Goal: Transaction & Acquisition: Purchase product/service

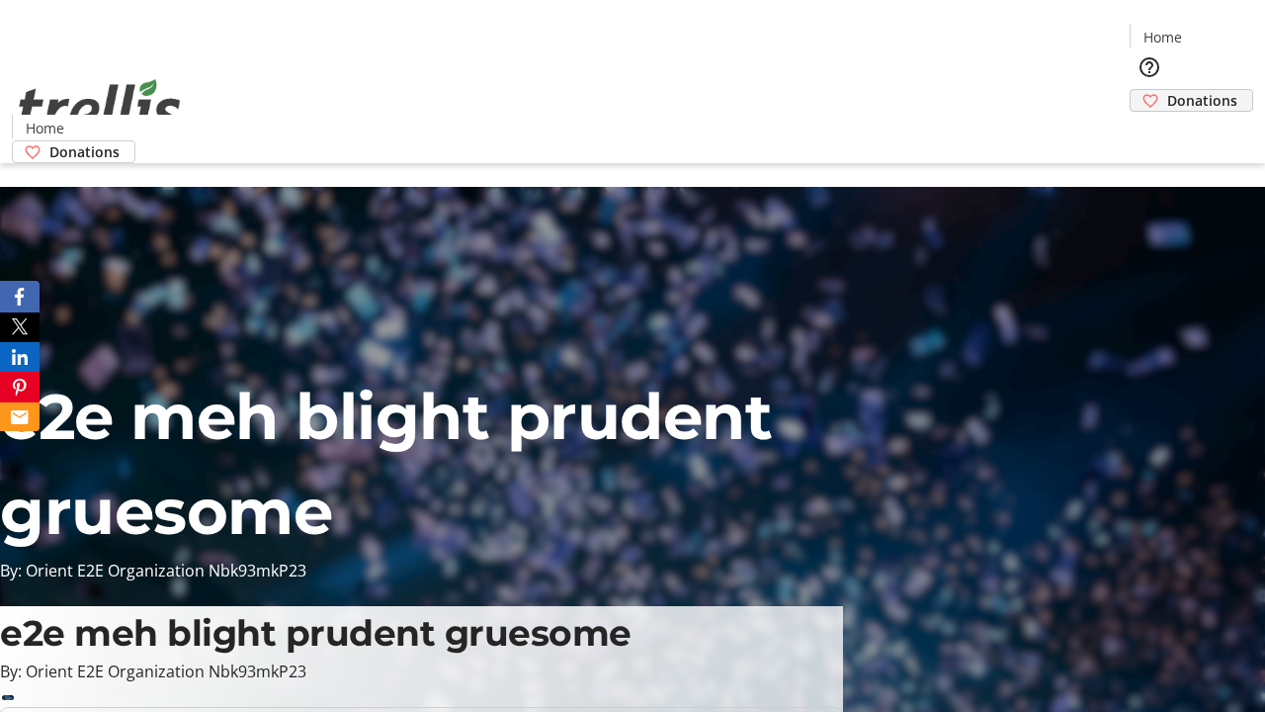
click at [1167, 90] on span "Donations" at bounding box center [1202, 100] width 70 height 21
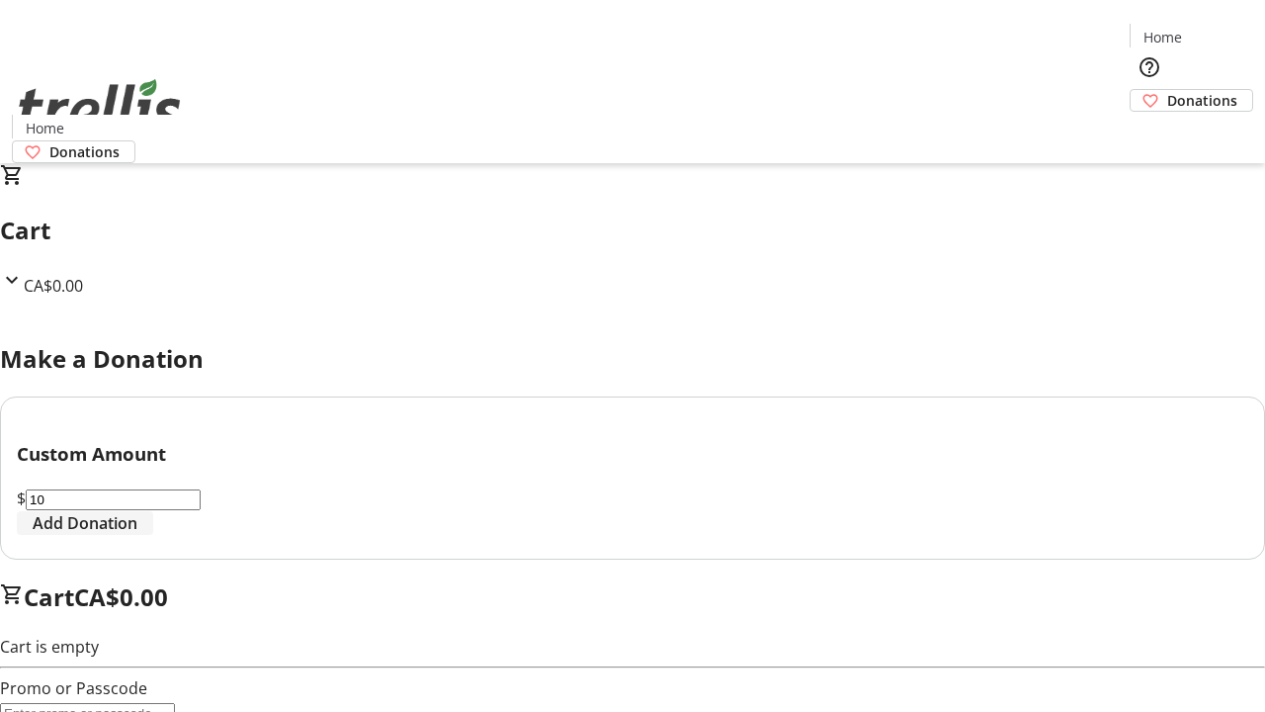
click at [137, 535] on span "Add Donation" at bounding box center [85, 523] width 105 height 24
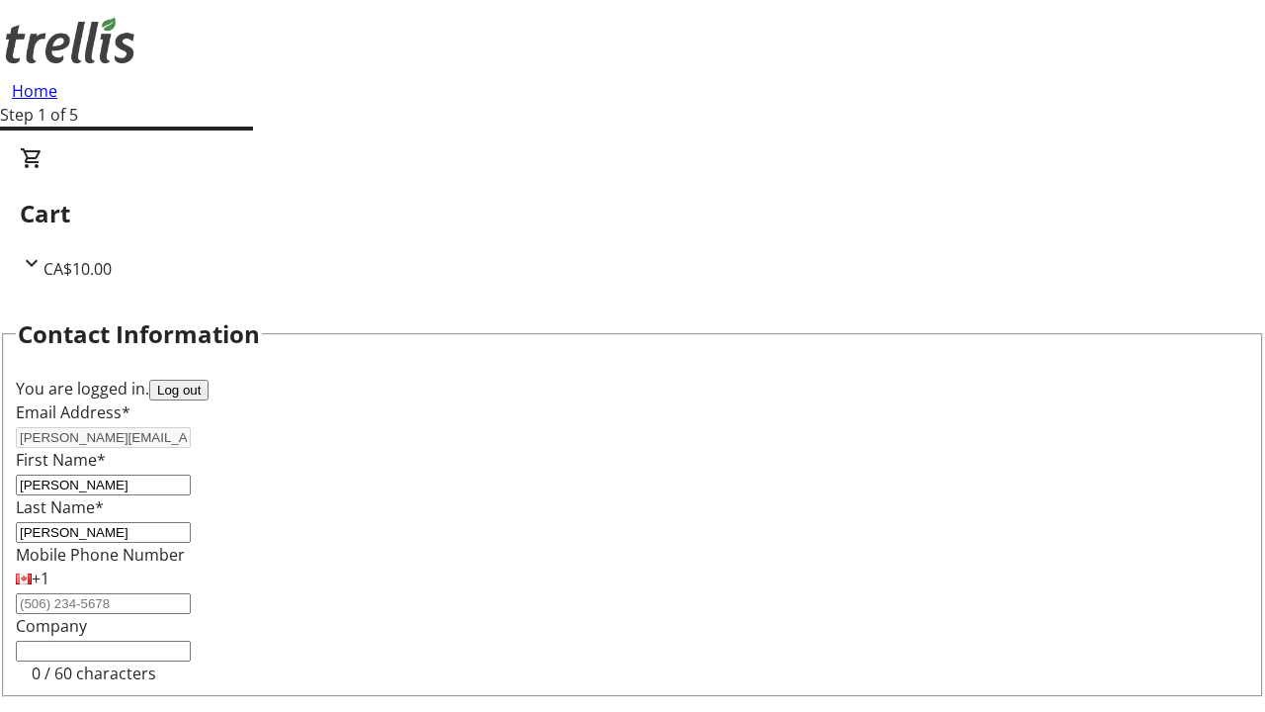
select select "BC"
select select "CA"
type input "V1Y 0C2"
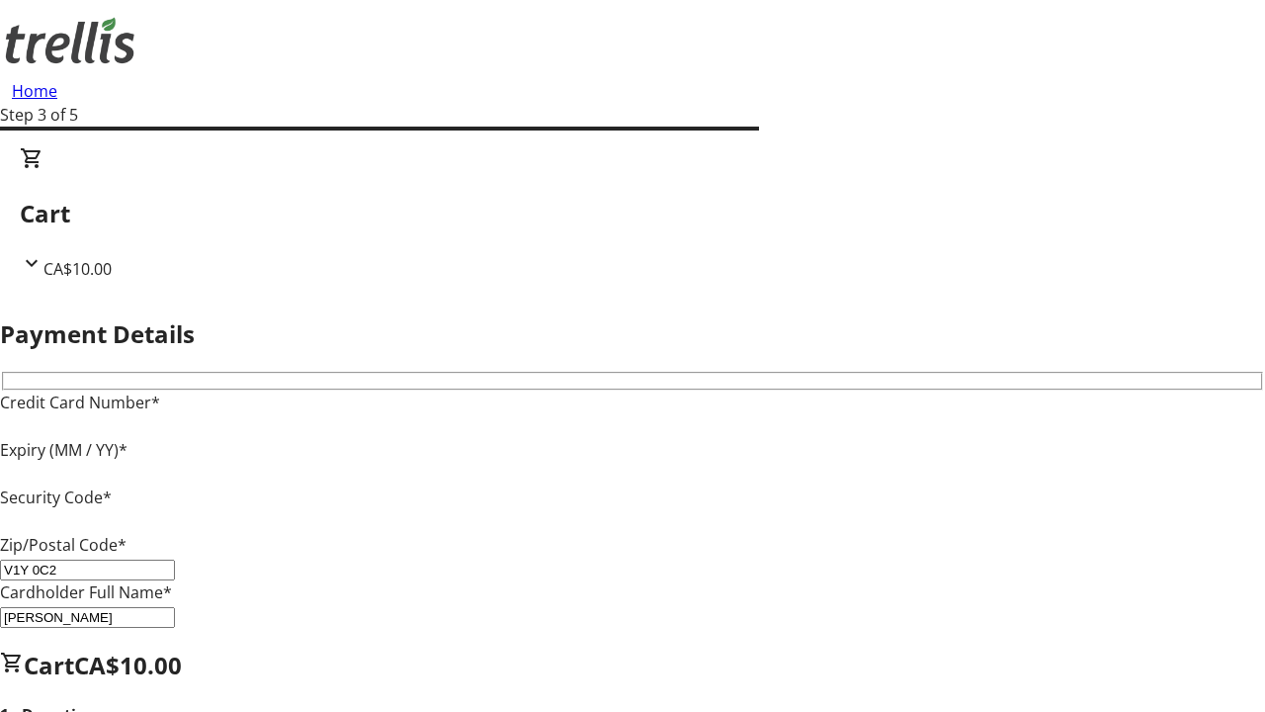
type input "V1Y 0C2"
